Goal: Task Accomplishment & Management: Complete application form

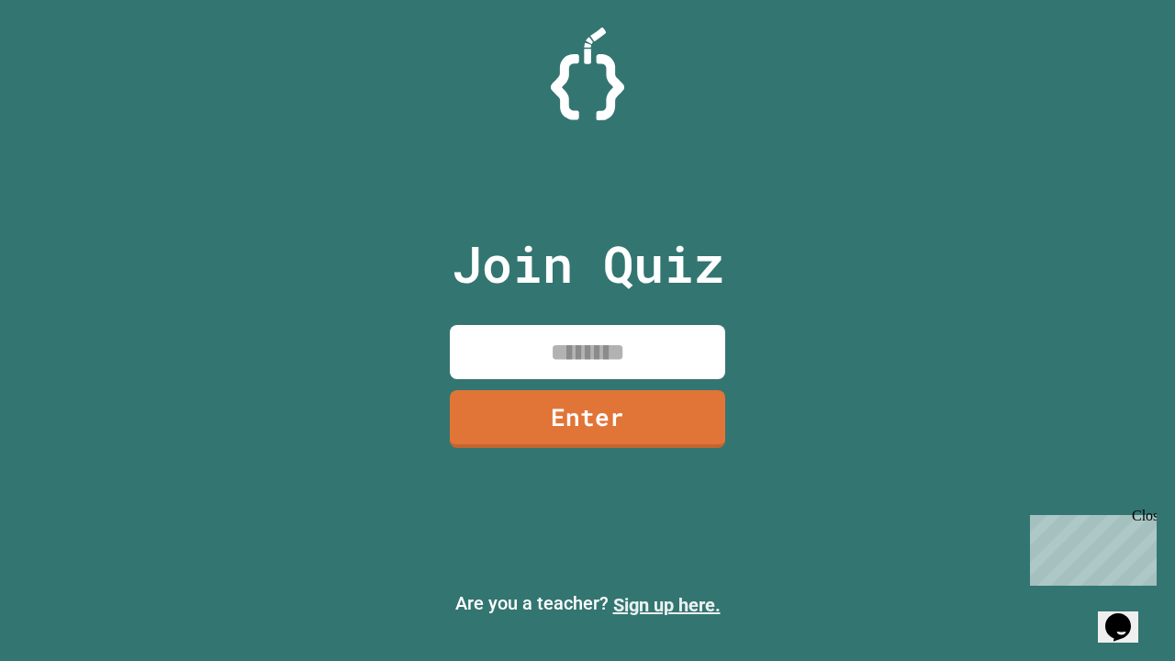
click at [666, 605] on link "Sign up here." at bounding box center [666, 605] width 107 height 22
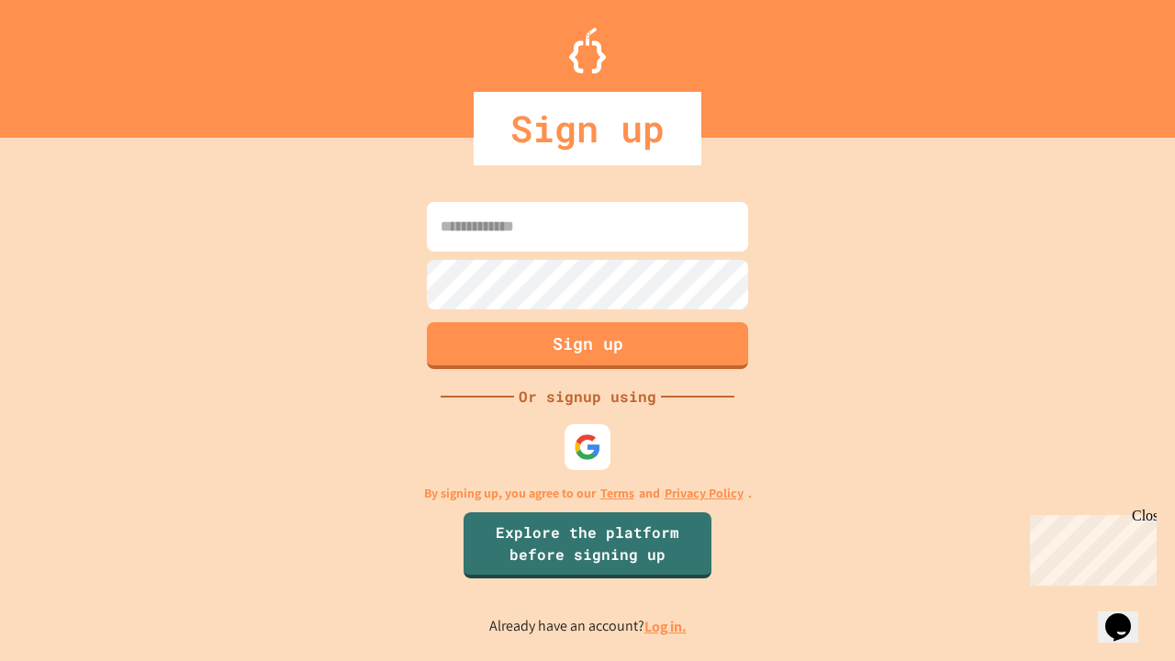
click at [666, 626] on link "Log in." at bounding box center [665, 626] width 42 height 19
